Goal: Task Accomplishment & Management: Use online tool/utility

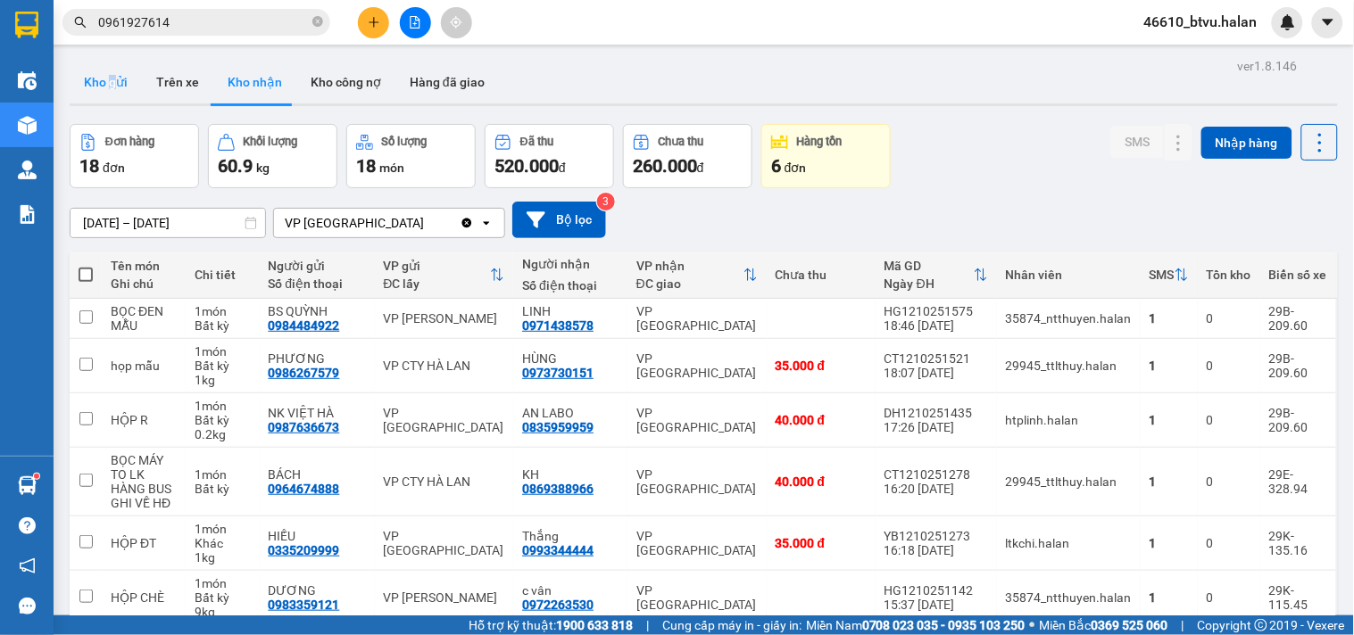
click at [119, 82] on button "Kho gửi" at bounding box center [106, 82] width 72 height 43
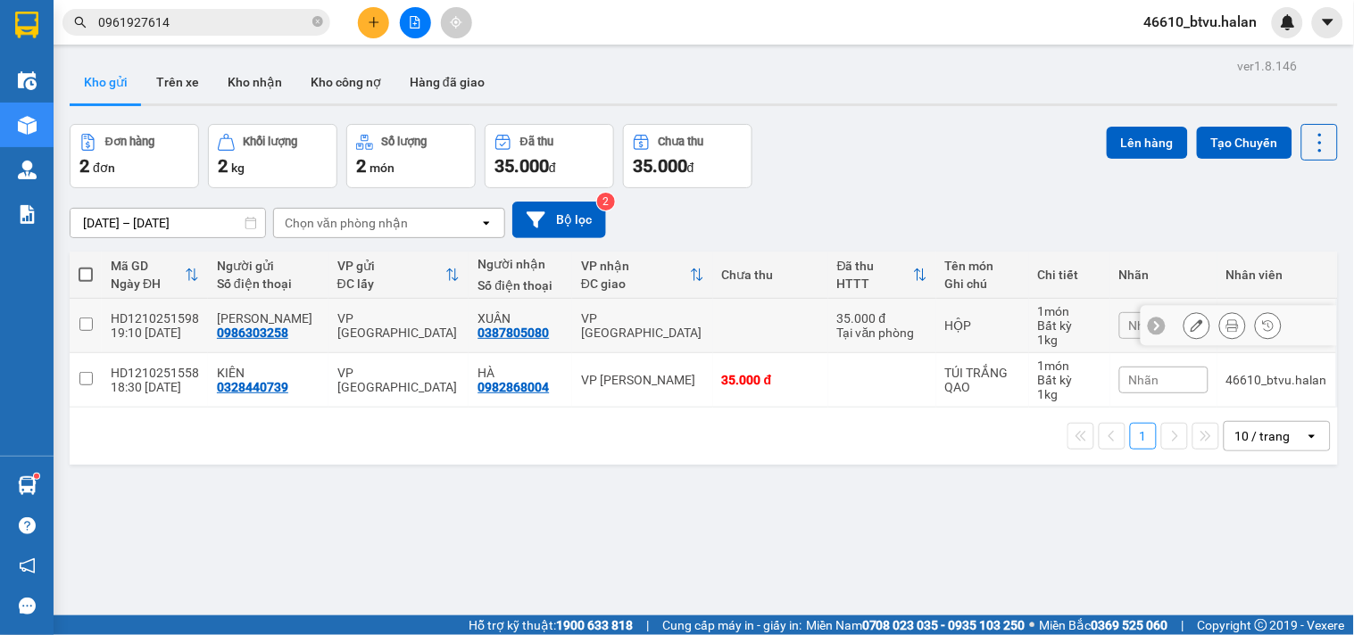
click at [991, 332] on div "HỘP" at bounding box center [982, 326] width 75 height 14
checkbox input "true"
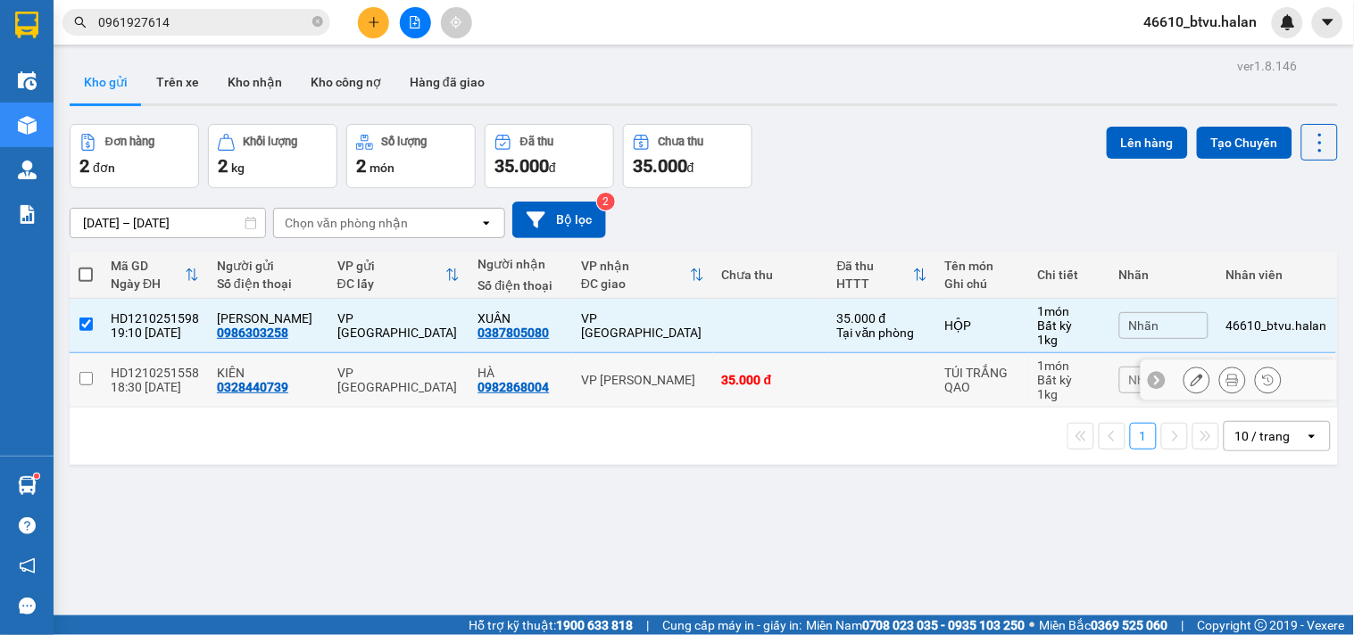
click at [968, 385] on div "TÚI TRẮNG QAO" at bounding box center [982, 380] width 75 height 29
checkbox input "true"
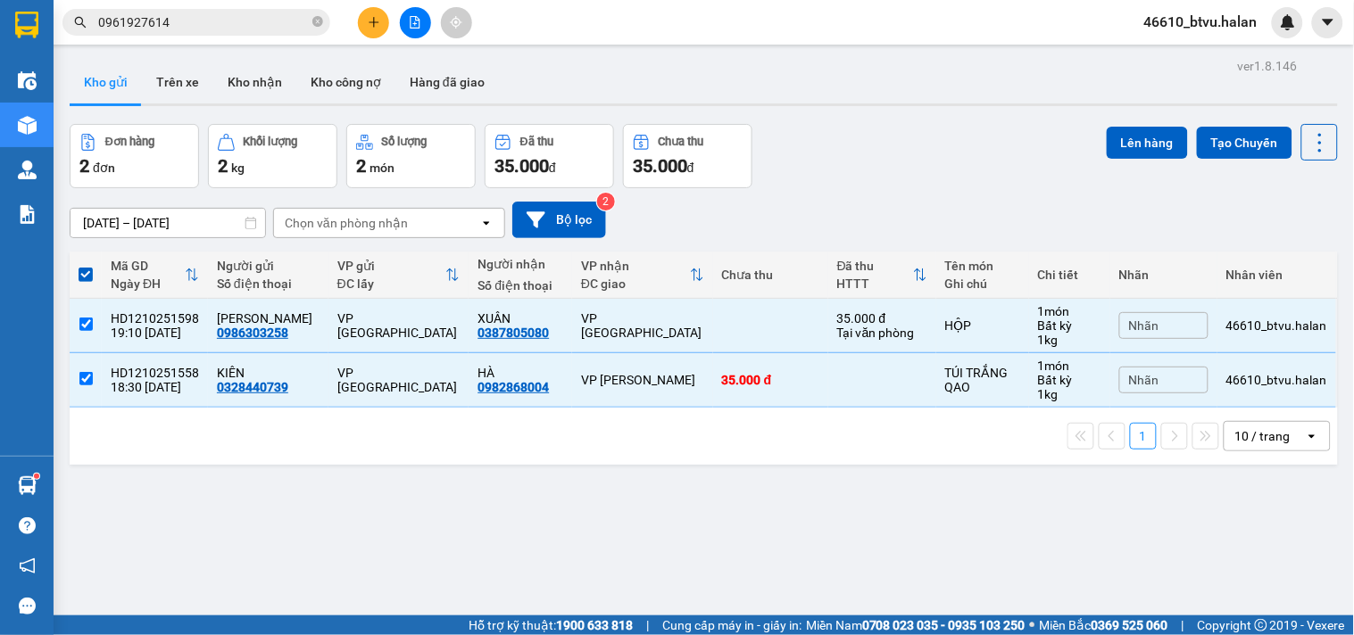
click at [1140, 121] on div "ver 1.8.146 Kho gửi Trên xe Kho nhận Kho công nợ Hàng đã giao Đơn hàng 2 đơn Kh…" at bounding box center [703, 371] width 1282 height 635
click at [1146, 152] on button "Lên hàng" at bounding box center [1146, 143] width 81 height 32
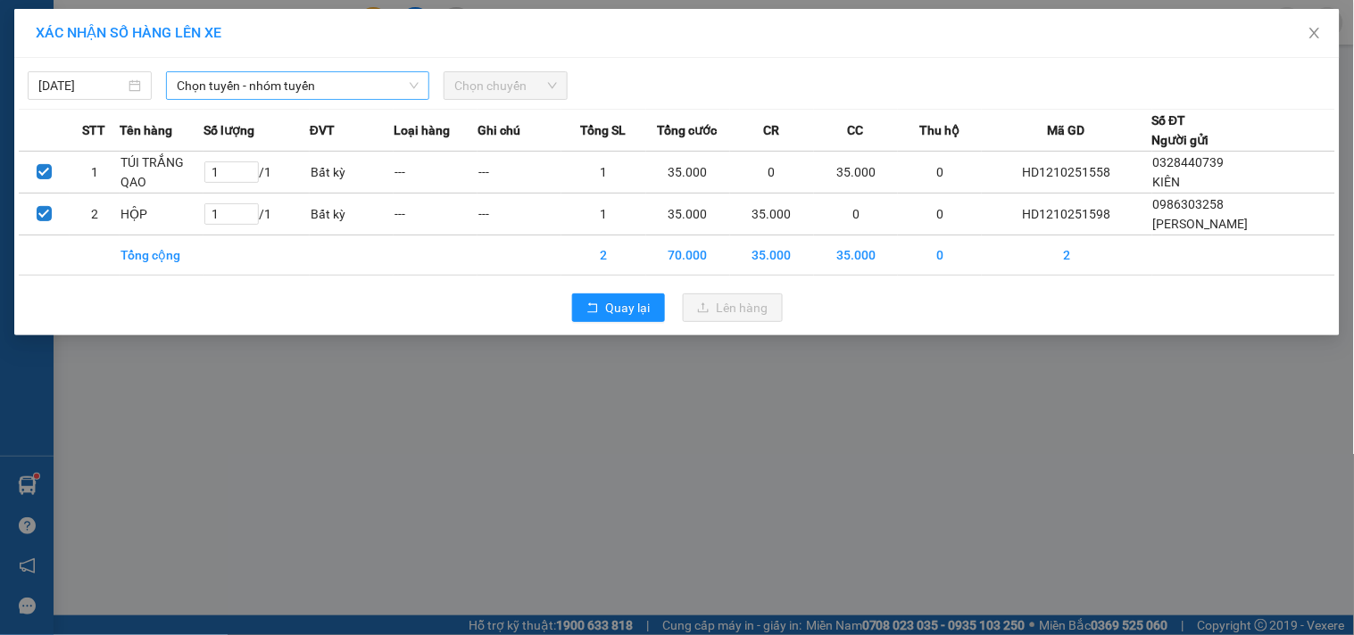
click at [363, 79] on span "Chọn tuyến - nhóm tuyến" at bounding box center [298, 85] width 242 height 27
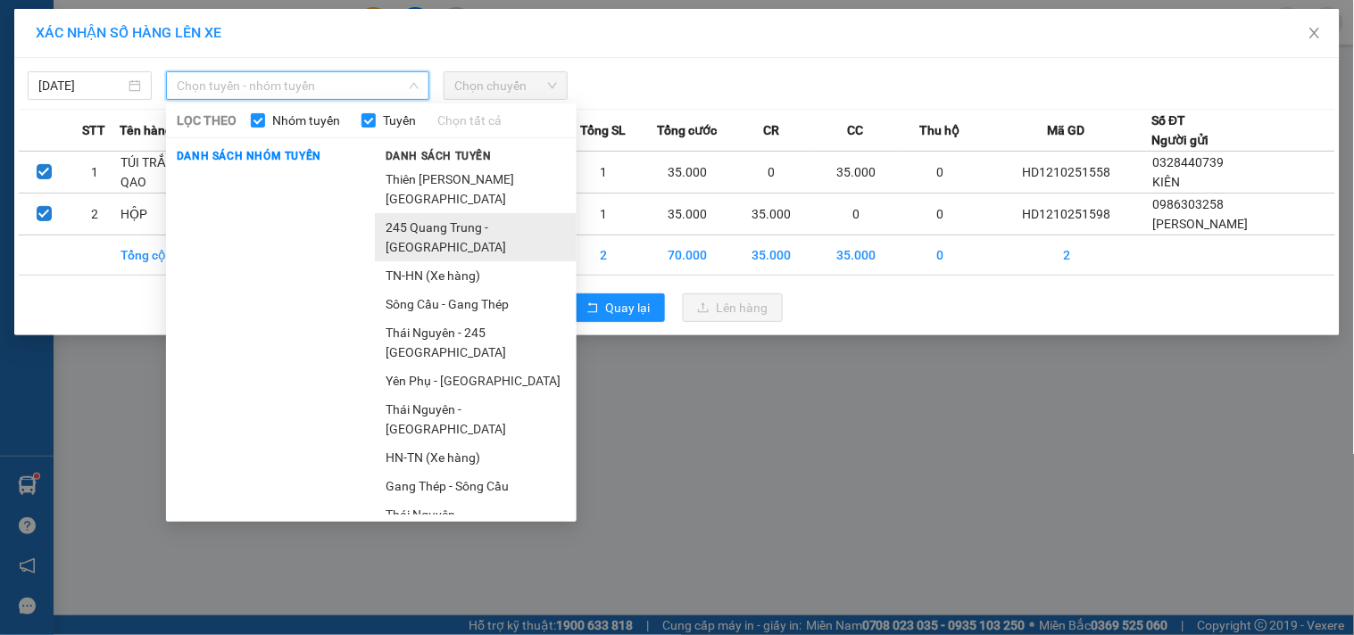
click at [438, 227] on li "245 Quang Trung - [GEOGRAPHIC_DATA]" at bounding box center [476, 237] width 202 height 48
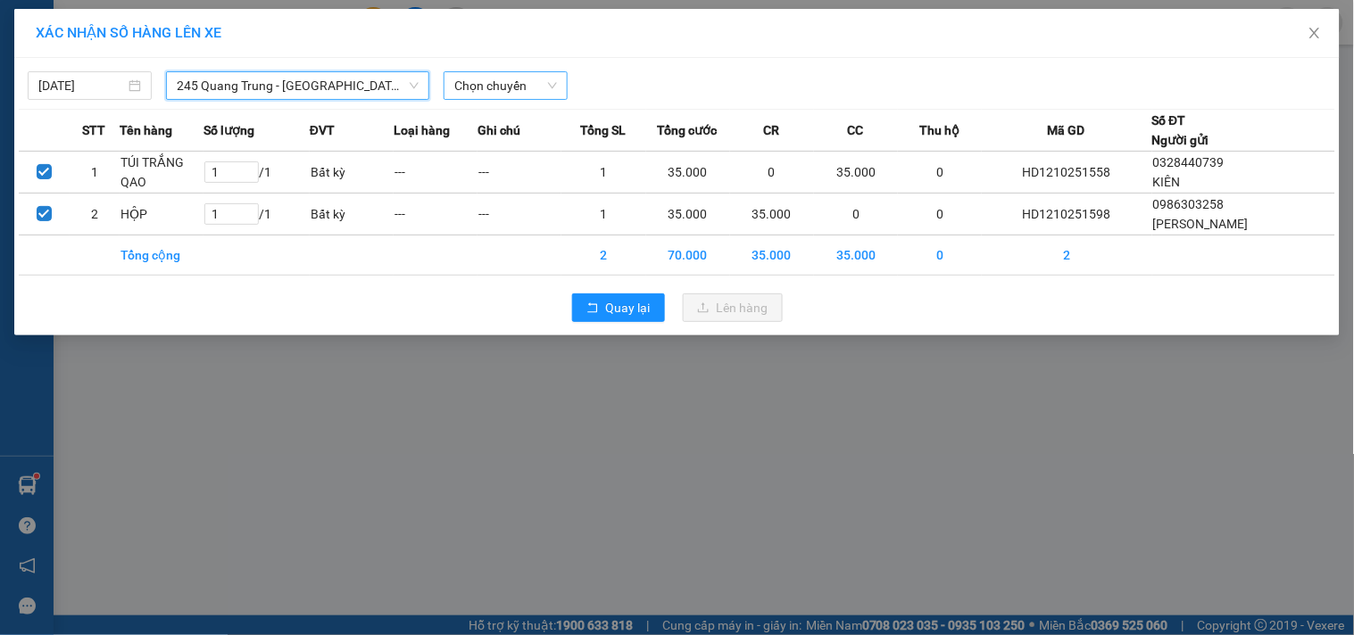
drag, startPoint x: 502, startPoint y: 78, endPoint x: 512, endPoint y: 85, distance: 12.1
click at [505, 79] on span "Chọn chuyến" at bounding box center [505, 85] width 103 height 27
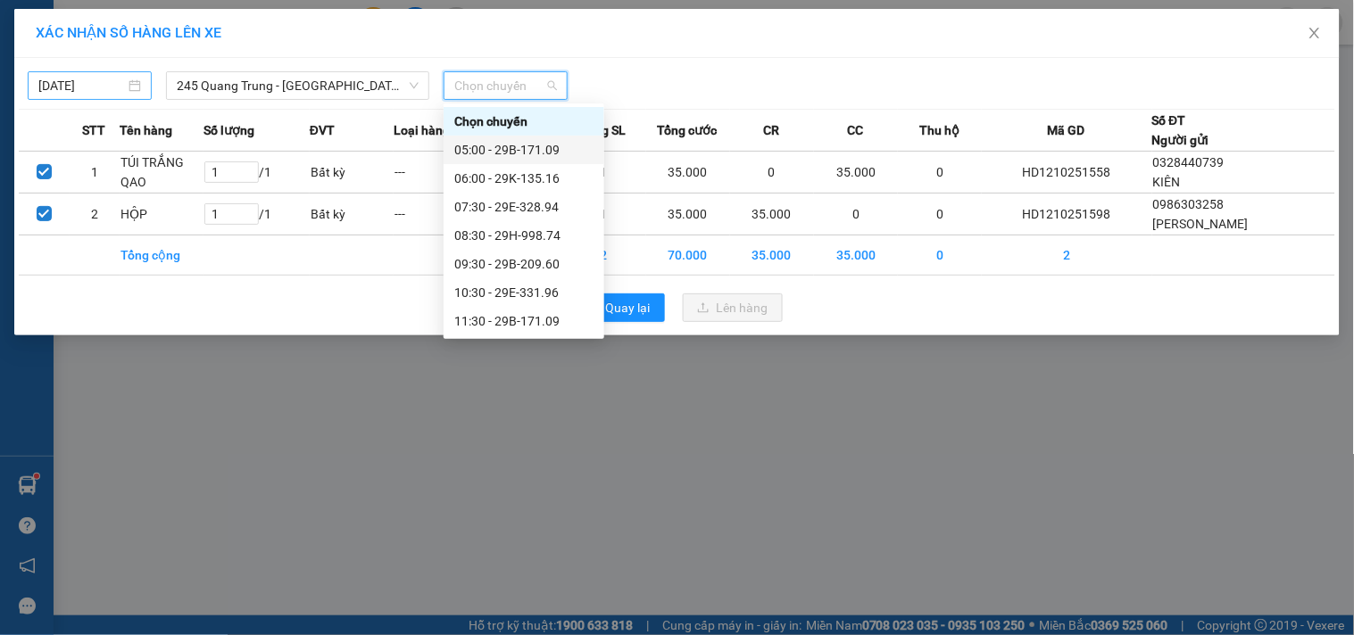
click at [92, 94] on input "[DATE]" at bounding box center [81, 86] width 87 height 20
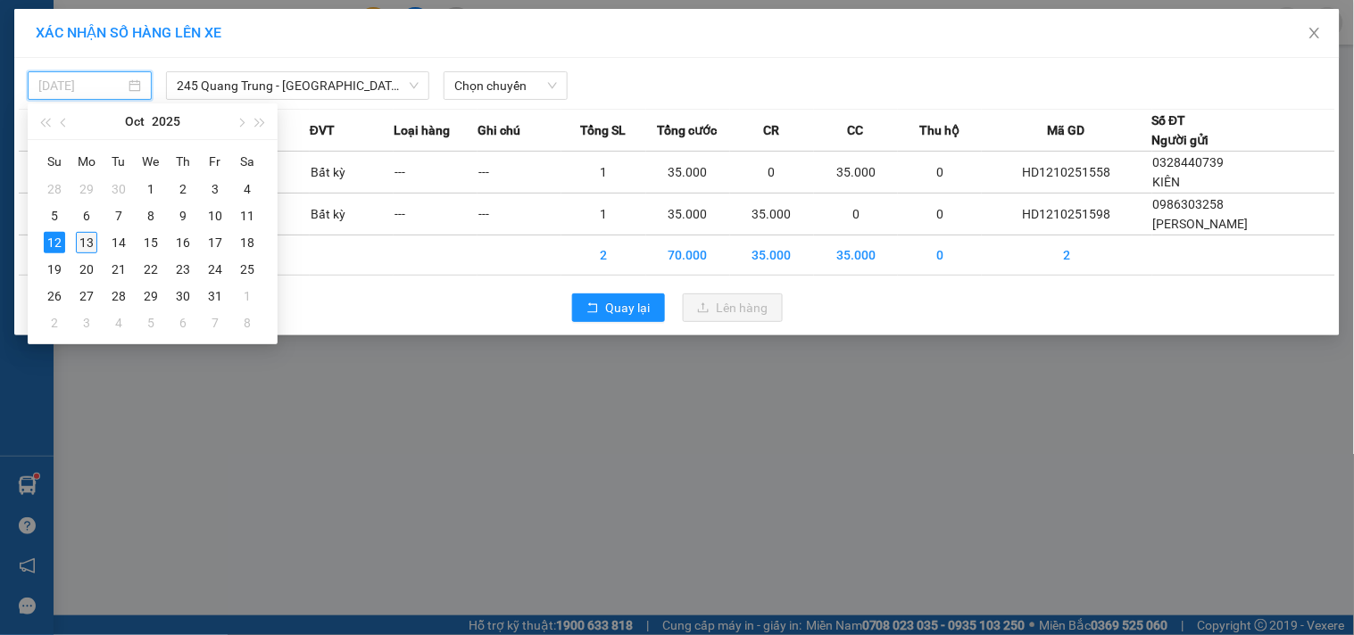
click at [86, 238] on div "13" at bounding box center [86, 242] width 21 height 21
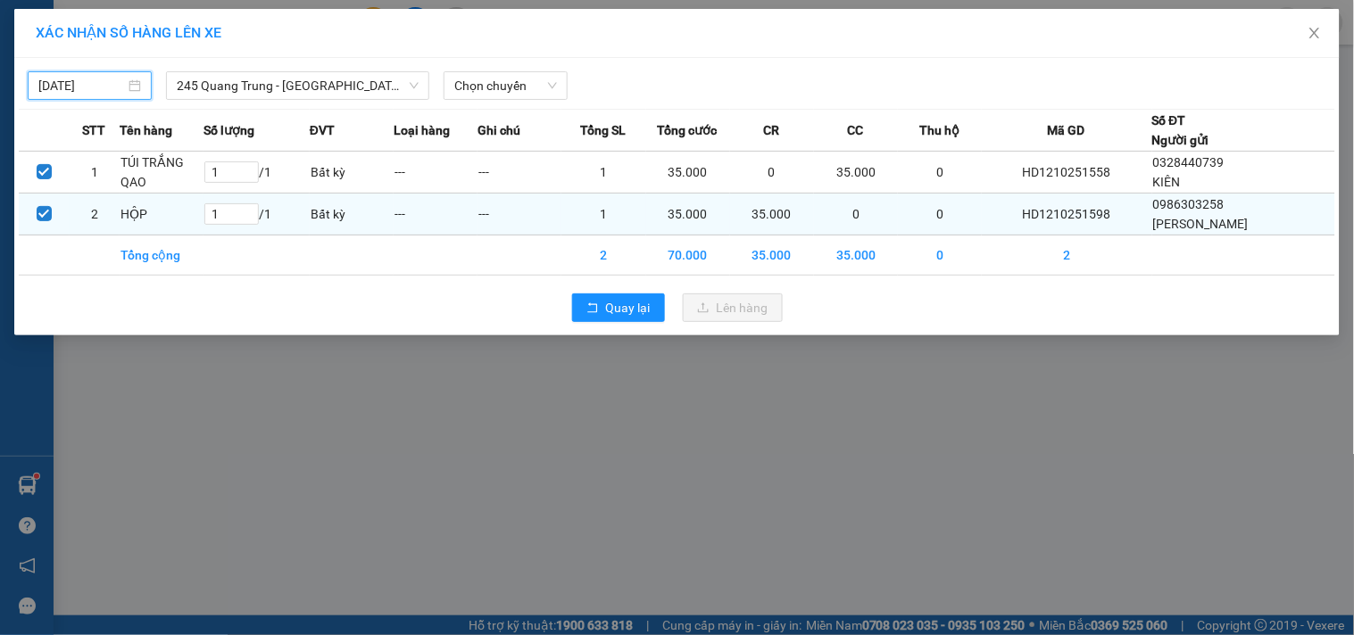
type input "[DATE]"
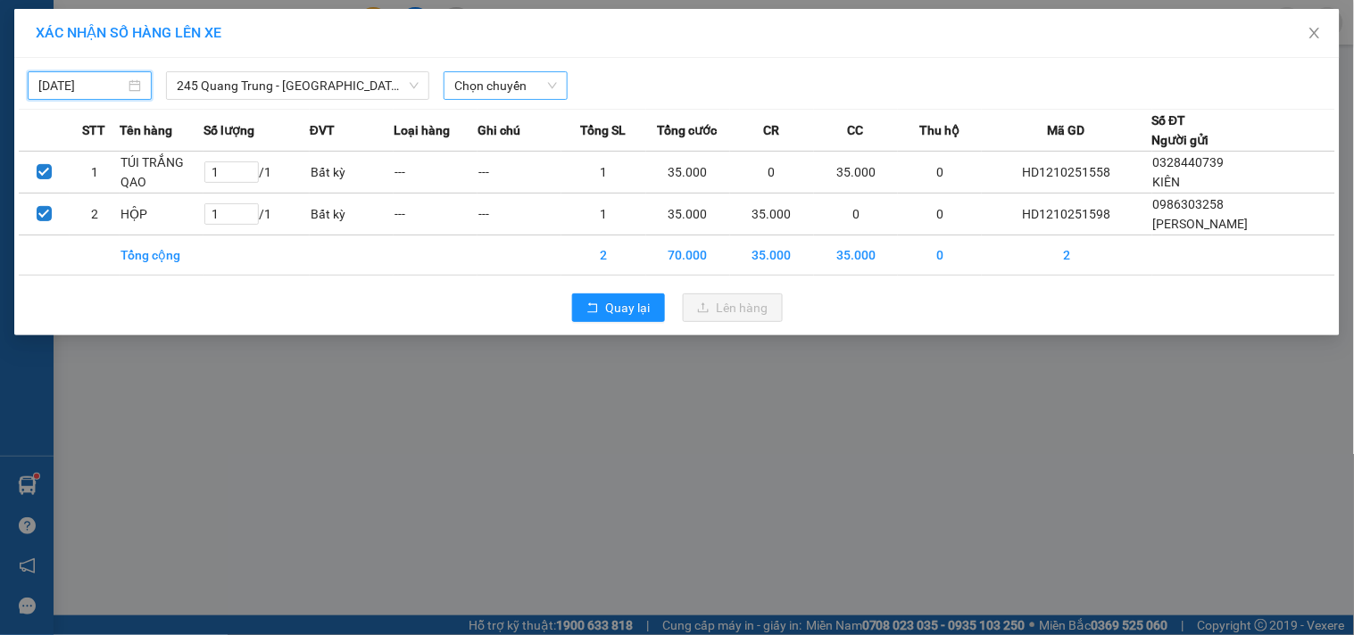
click at [521, 94] on span "Chọn chuyến" at bounding box center [505, 85] width 103 height 27
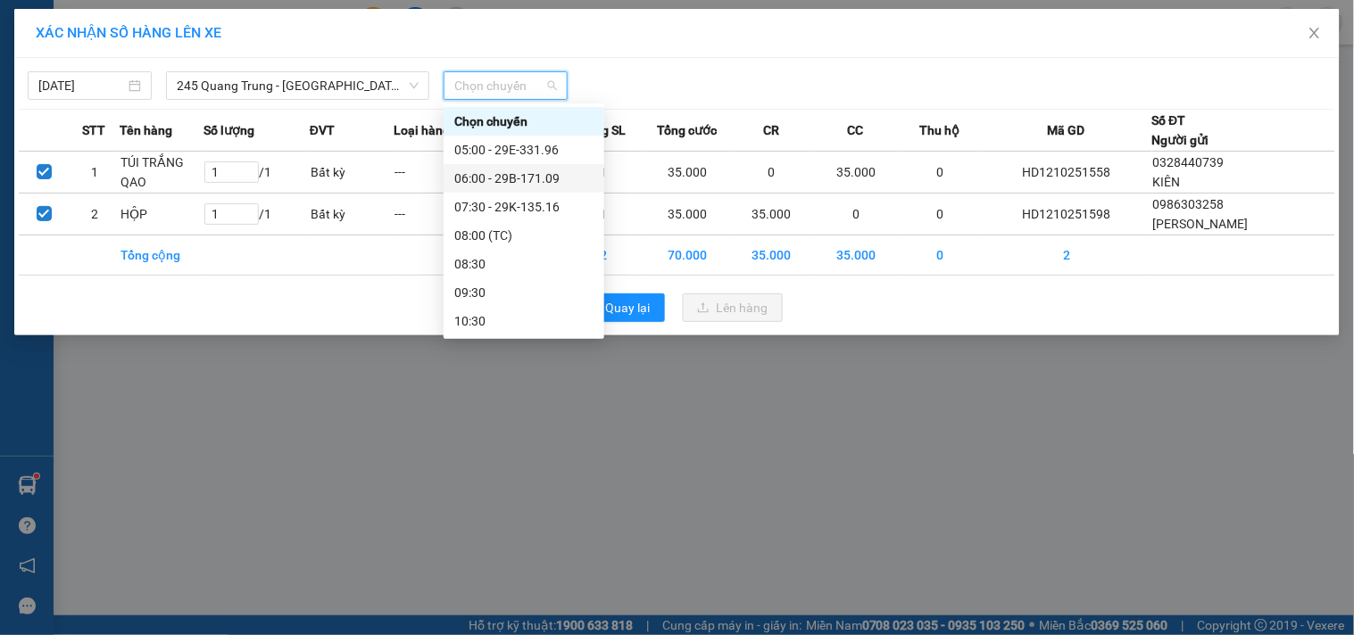
click at [554, 178] on div "06:00 - 29B-171.09" at bounding box center [523, 179] width 139 height 20
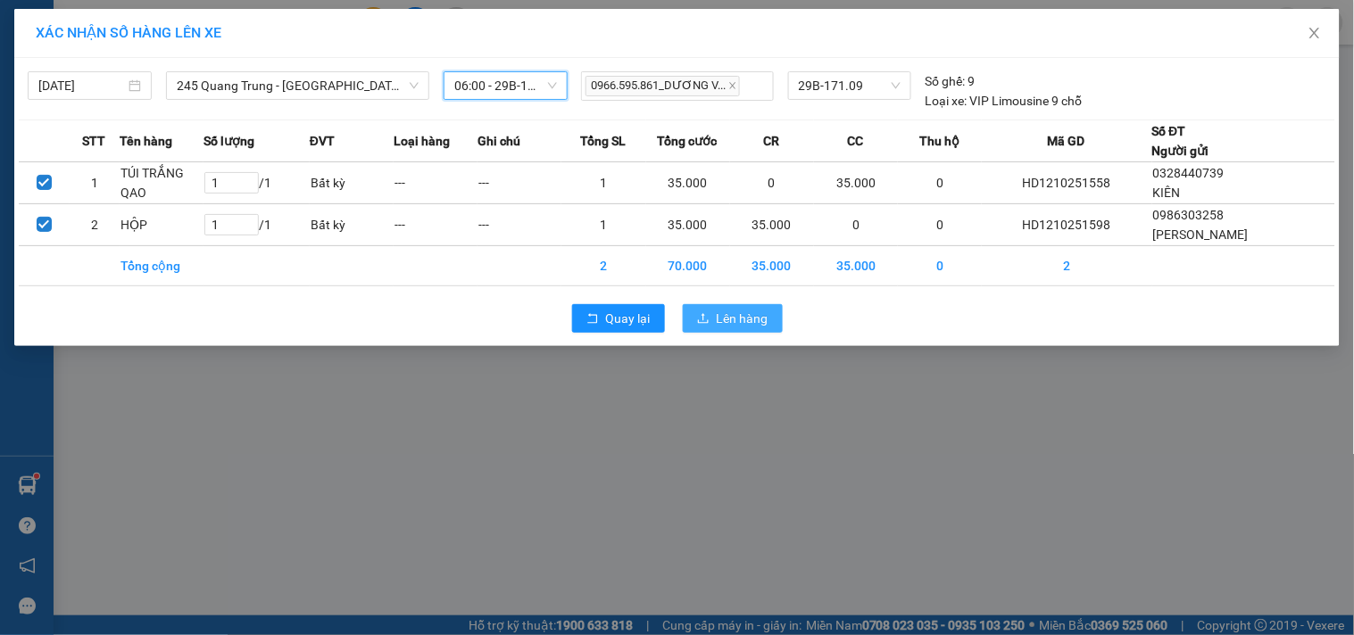
click at [707, 315] on icon "upload" at bounding box center [703, 318] width 12 height 12
